Goal: Information Seeking & Learning: Learn about a topic

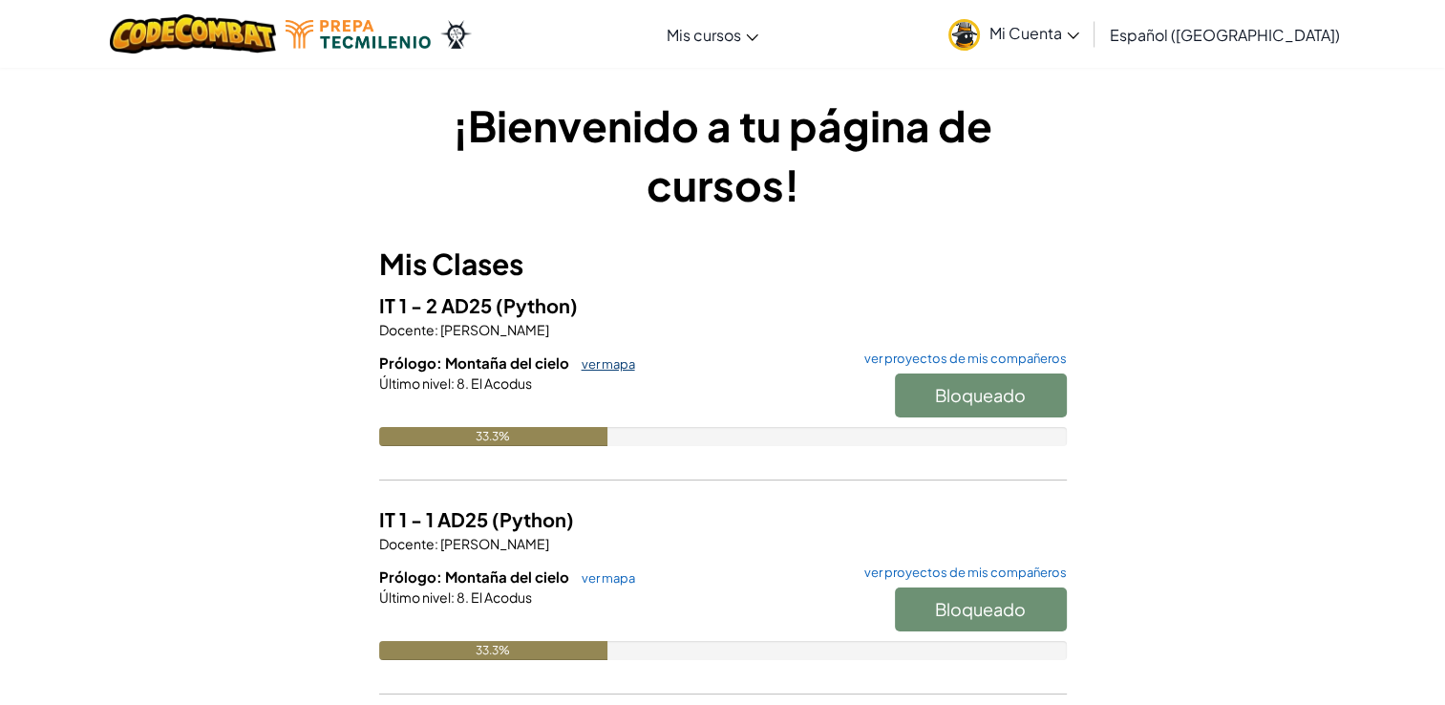
click at [611, 358] on link "ver mapa" at bounding box center [603, 363] width 63 height 15
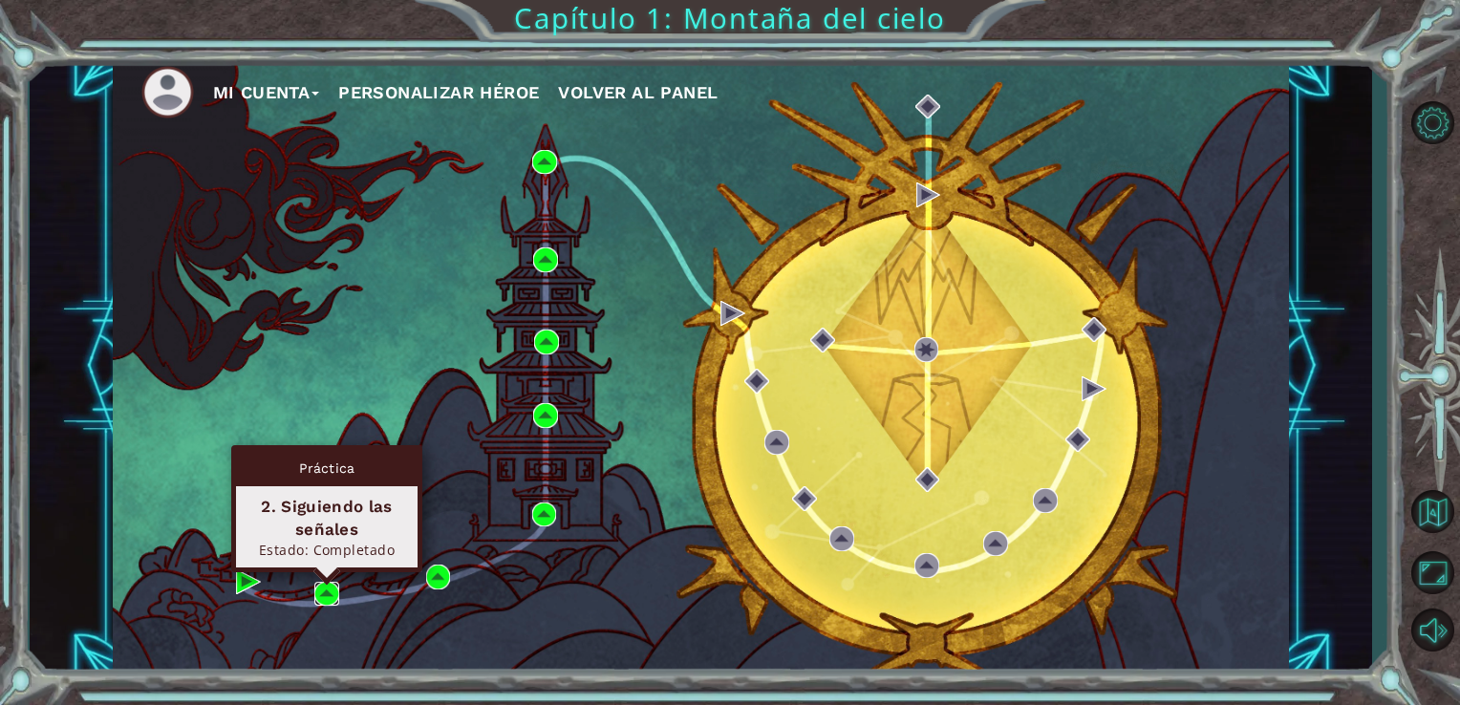
click at [325, 588] on img at bounding box center [326, 594] width 25 height 25
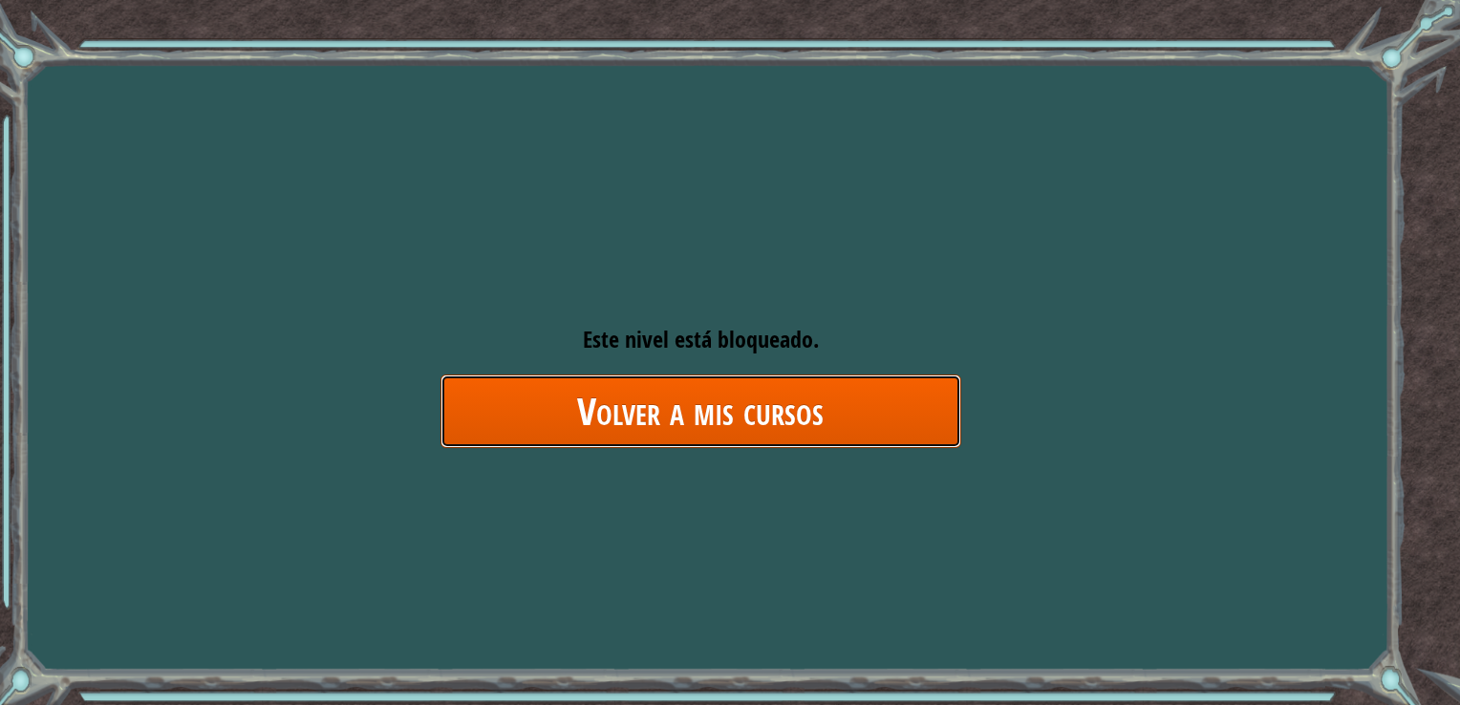
click at [660, 396] on link "Volver a mis cursos" at bounding box center [700, 411] width 521 height 74
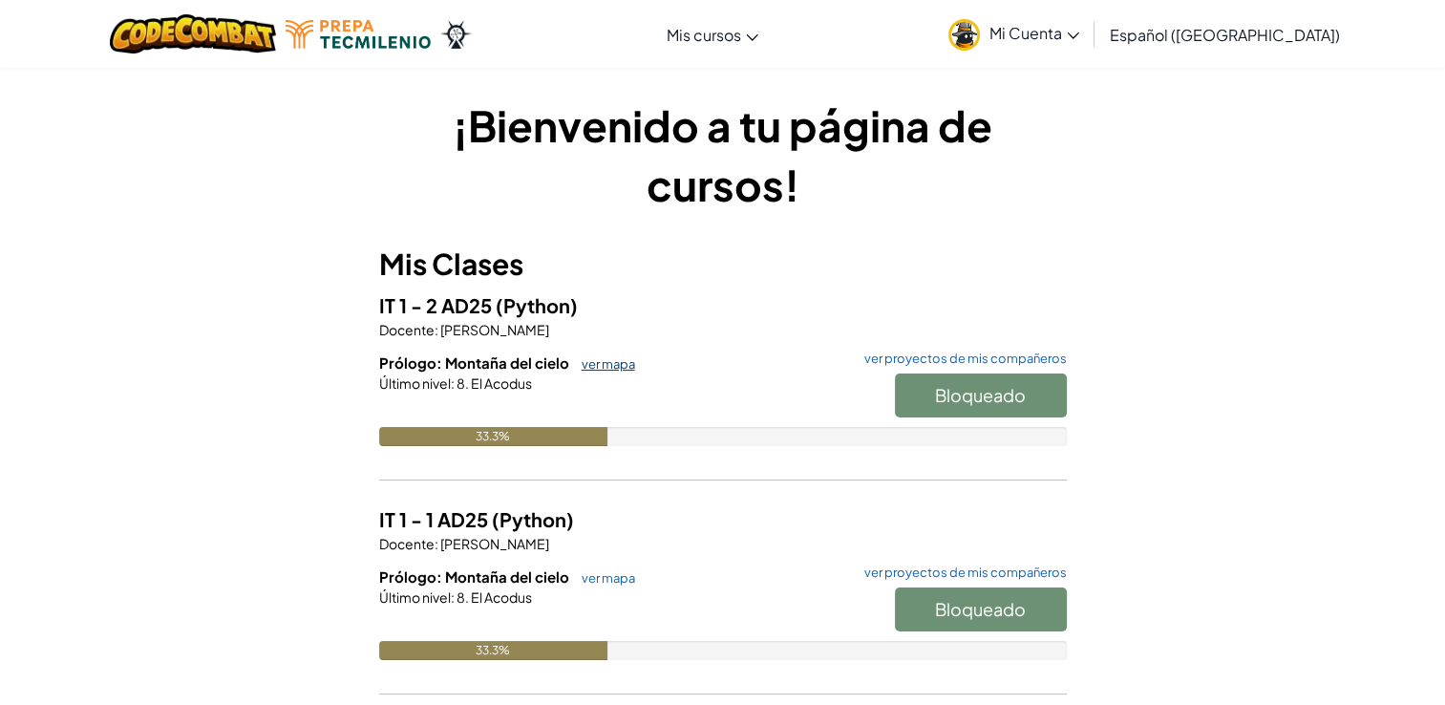
click at [596, 361] on link "ver mapa" at bounding box center [603, 363] width 63 height 15
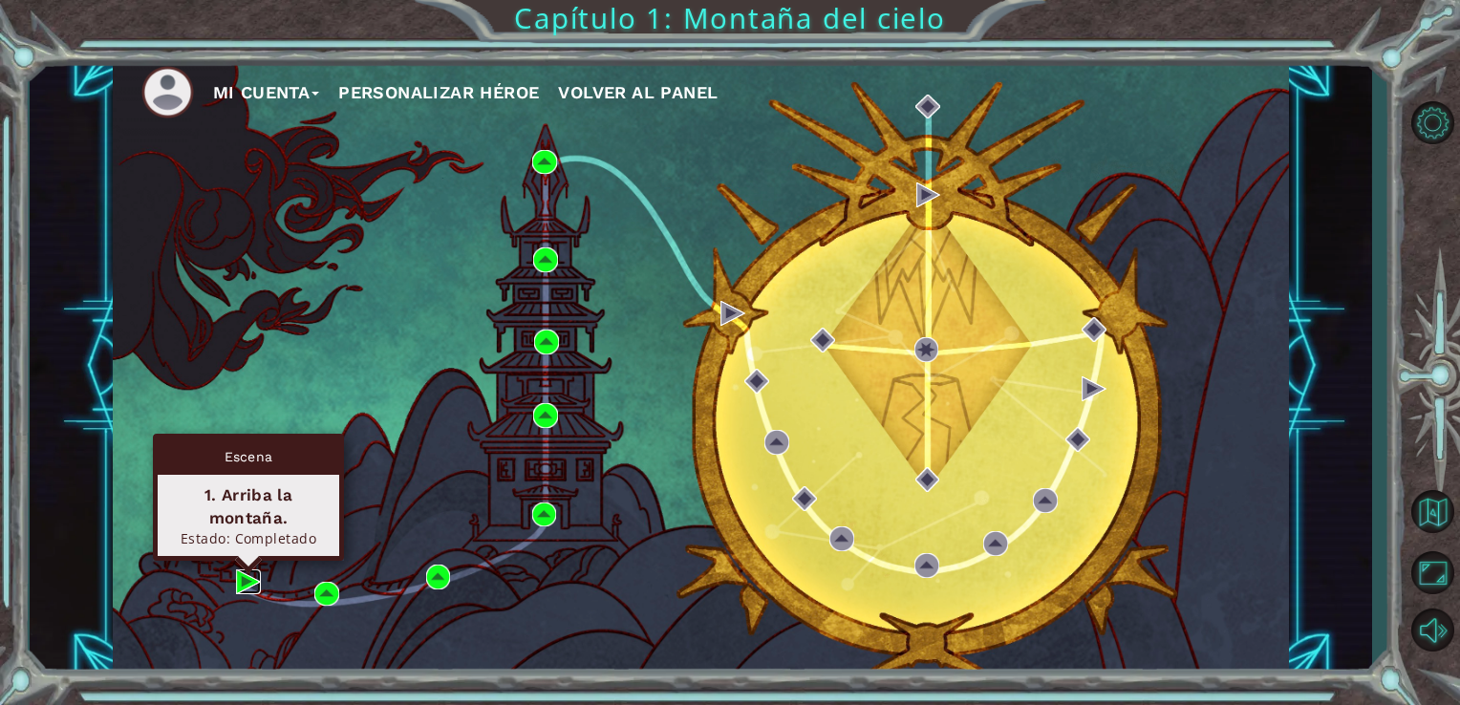
click at [248, 584] on img at bounding box center [248, 581] width 25 height 25
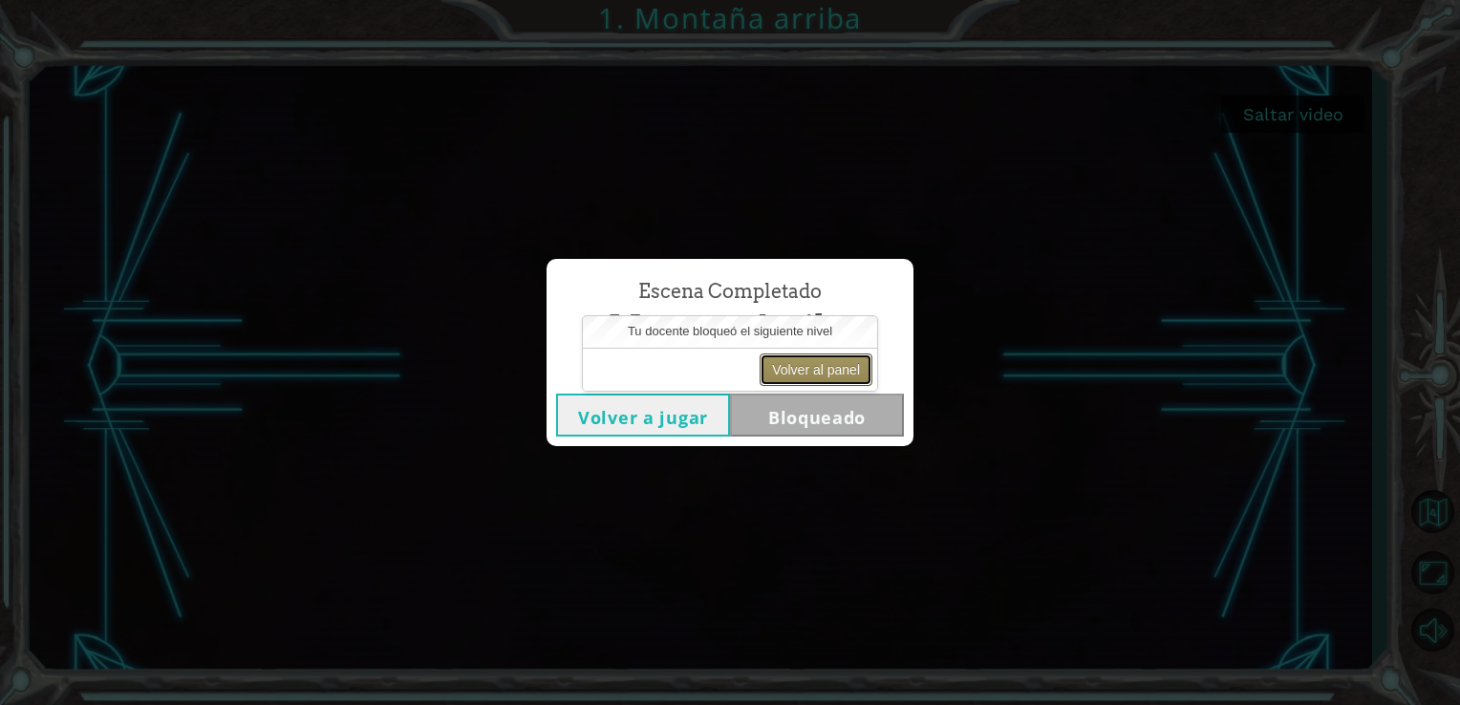
click at [832, 363] on button "Volver al panel" at bounding box center [815, 369] width 113 height 32
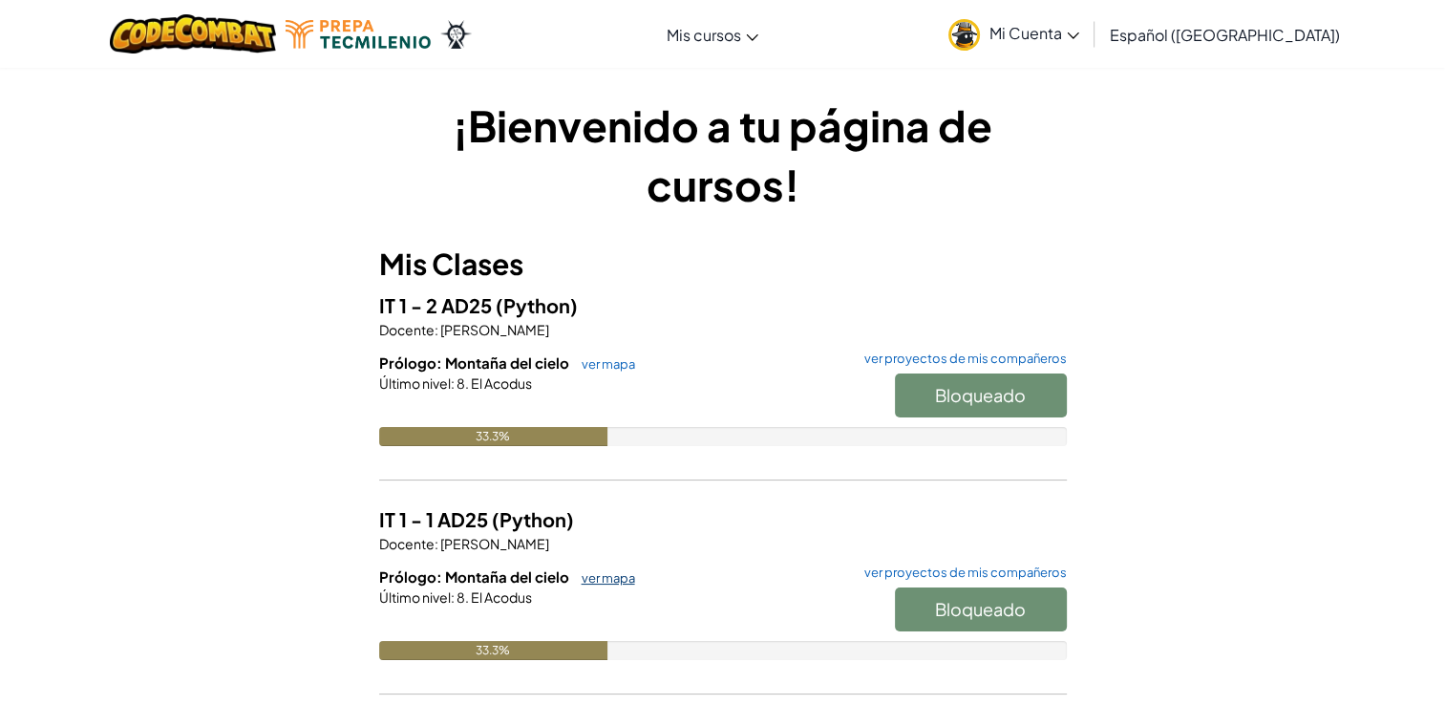
click at [596, 583] on link "ver mapa" at bounding box center [603, 577] width 63 height 15
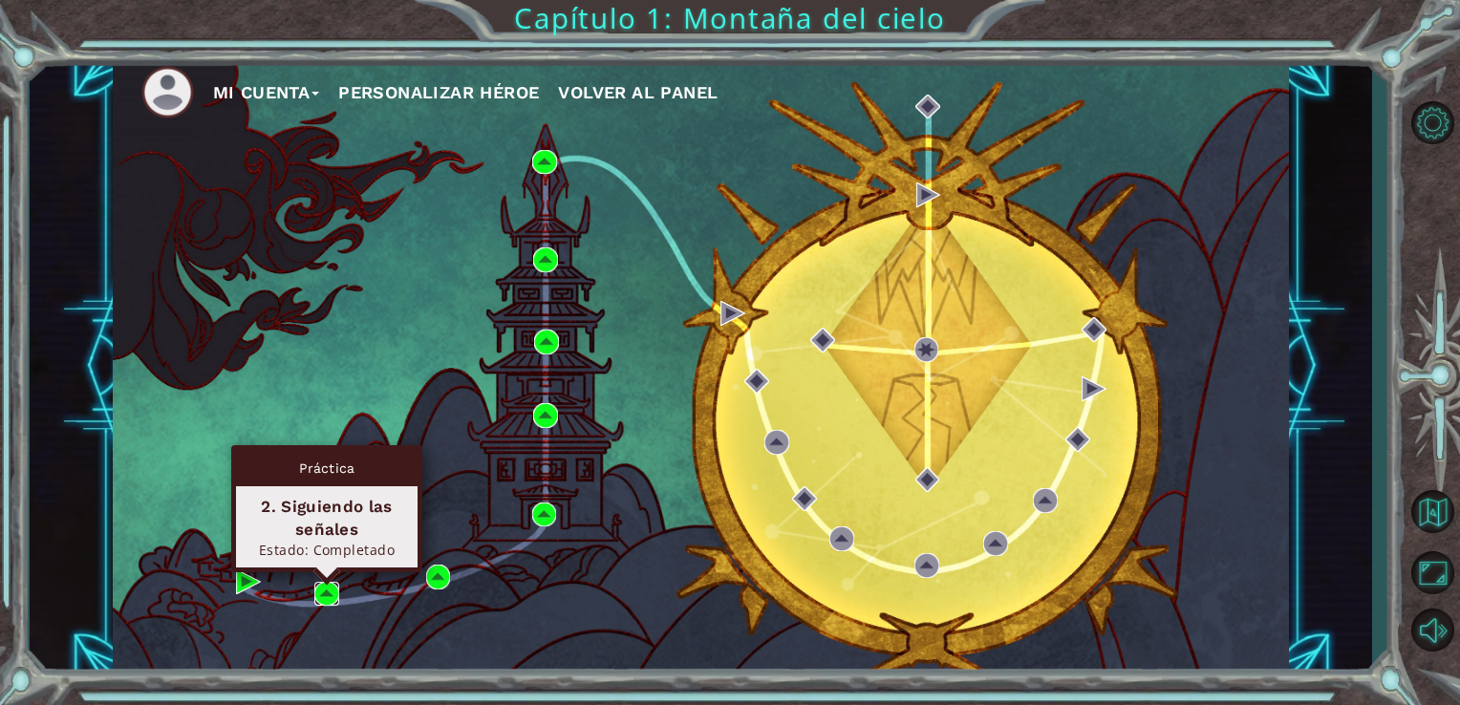
click at [331, 587] on img at bounding box center [326, 594] width 25 height 25
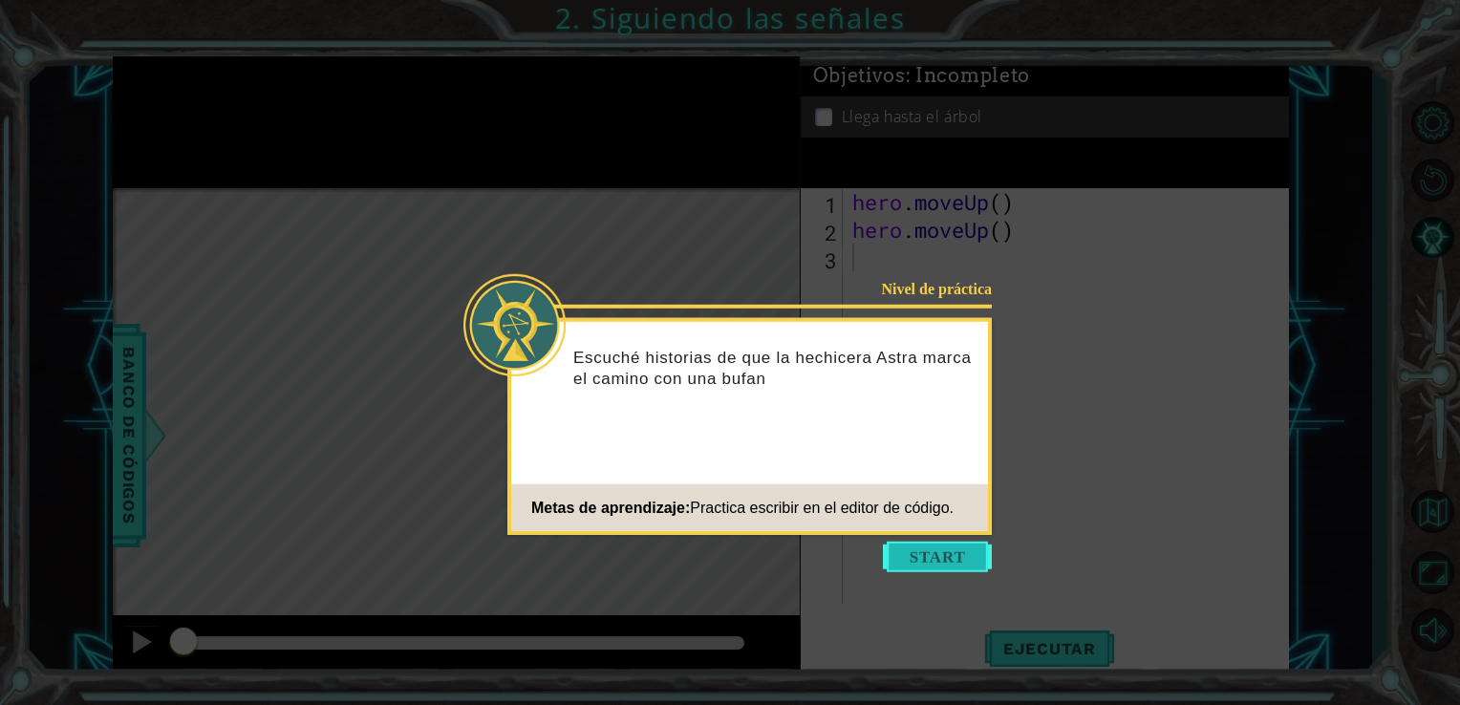
click at [912, 552] on button "Start" at bounding box center [937, 557] width 109 height 31
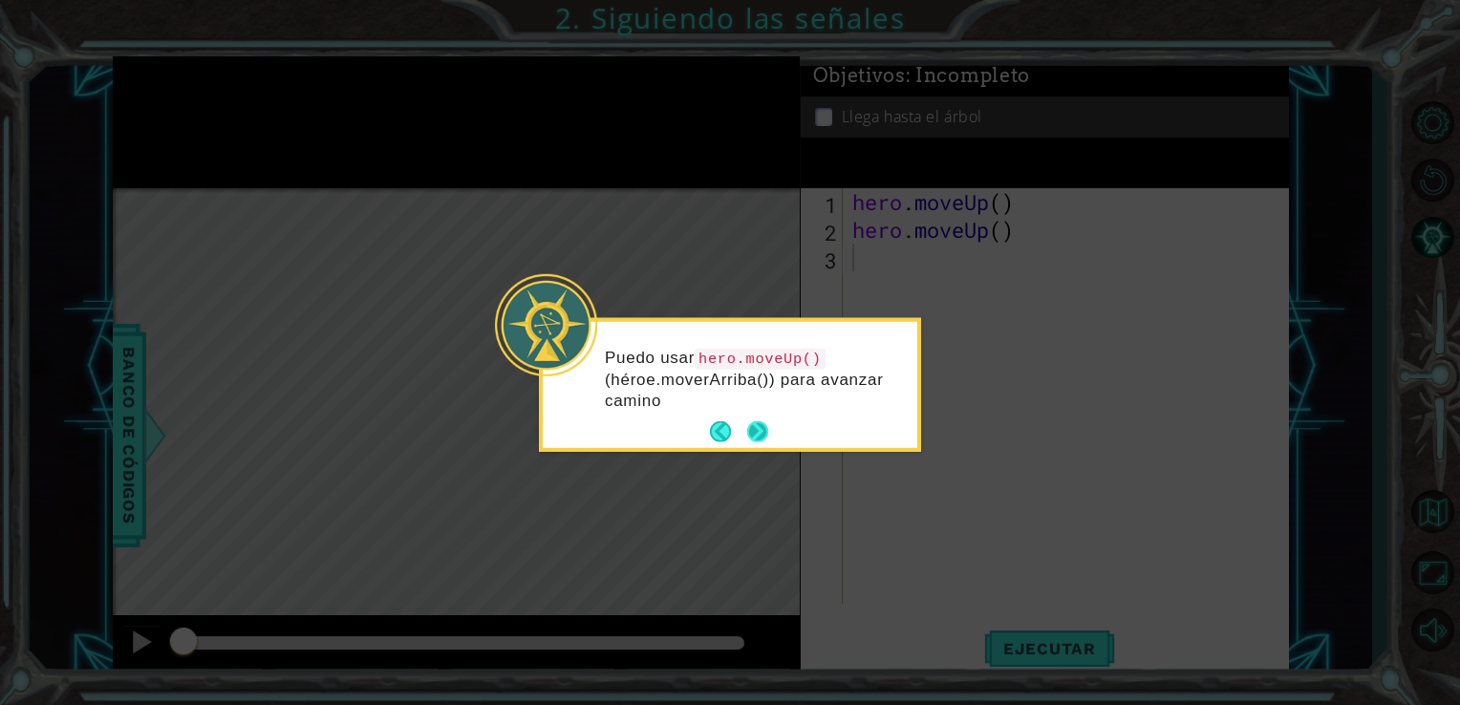
click at [758, 429] on button "Next" at bounding box center [758, 432] width 22 height 22
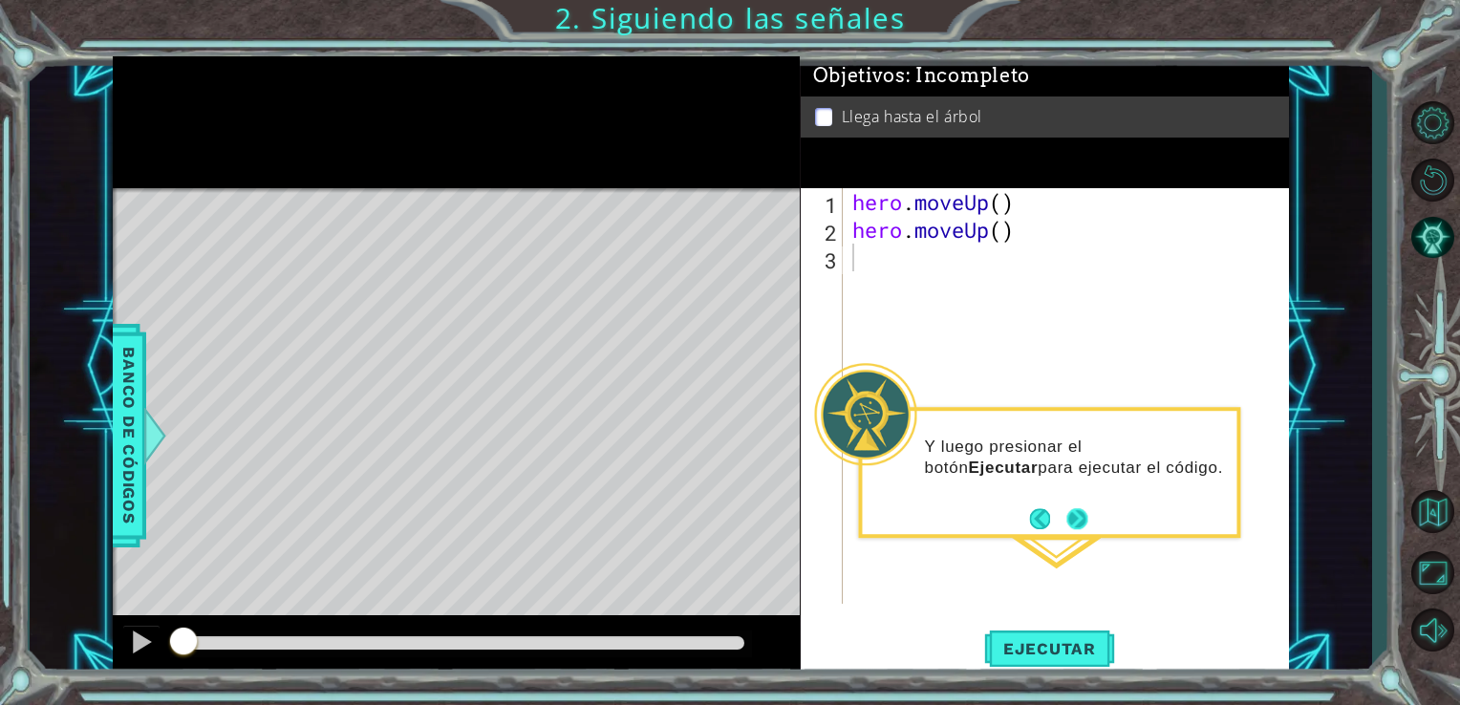
click at [1074, 514] on button "Next" at bounding box center [1077, 519] width 22 height 22
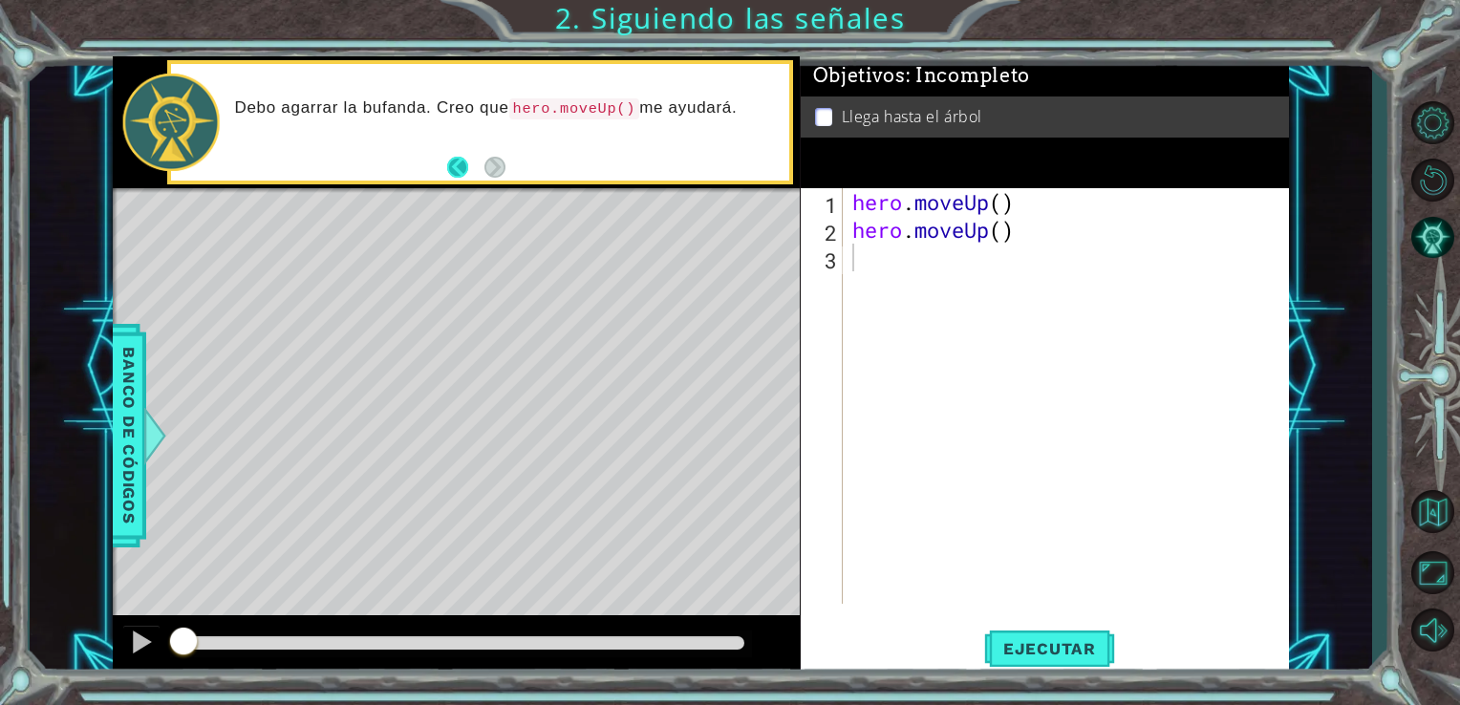
click at [451, 166] on button "Back" at bounding box center [465, 167] width 37 height 21
